Goal: Task Accomplishment & Management: Manage account settings

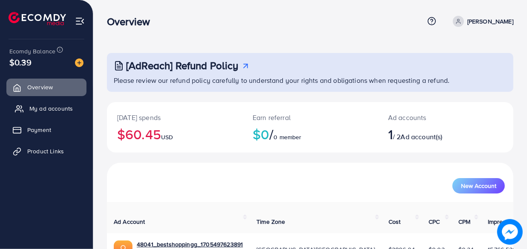
click at [58, 105] on span "My ad accounts" at bounding box center [50, 108] width 43 height 9
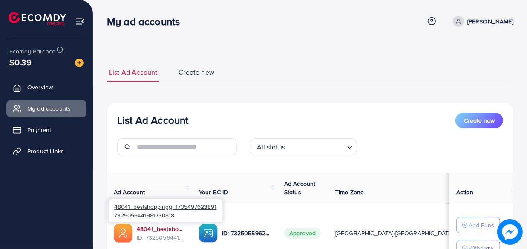
click at [167, 231] on link "48041_bestshoppingg_1705497623891" at bounding box center [161, 228] width 49 height 9
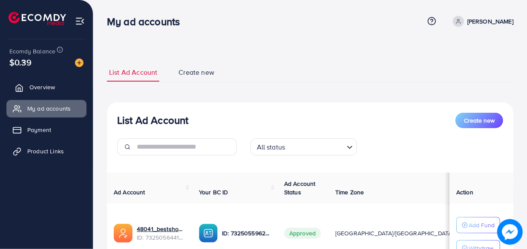
click at [33, 85] on span "Overview" at bounding box center [42, 87] width 26 height 9
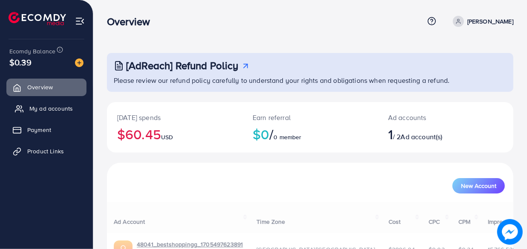
click at [34, 108] on span "My ad accounts" at bounding box center [50, 108] width 43 height 9
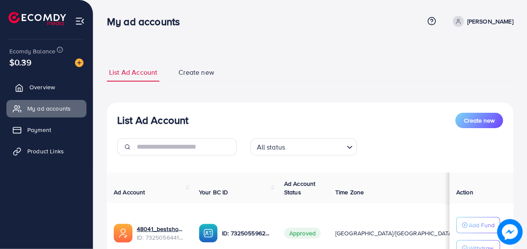
click at [43, 90] on span "Overview" at bounding box center [42, 87] width 26 height 9
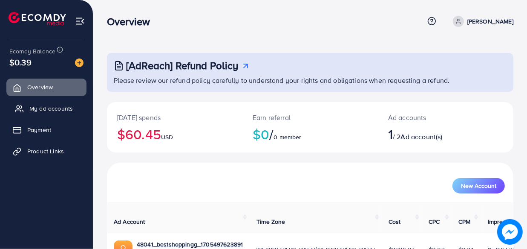
click at [40, 110] on span "My ad accounts" at bounding box center [50, 108] width 43 height 9
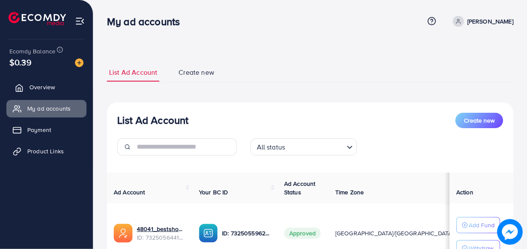
click at [34, 87] on span "Overview" at bounding box center [42, 87] width 26 height 9
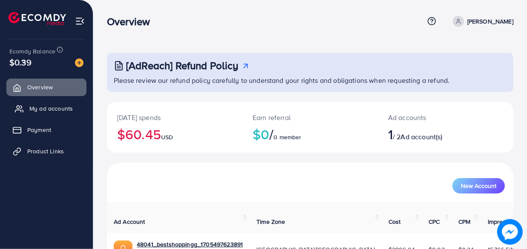
click at [33, 107] on span "My ad accounts" at bounding box center [50, 108] width 43 height 9
